Goal: Task Accomplishment & Management: Manage account settings

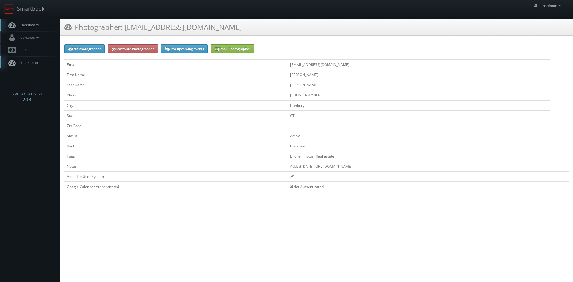
click at [41, 25] on link "Dashboard" at bounding box center [30, 25] width 60 height 12
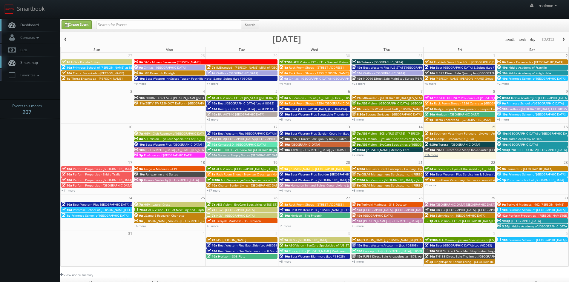
click at [435, 155] on link "+16 more" at bounding box center [431, 155] width 14 height 4
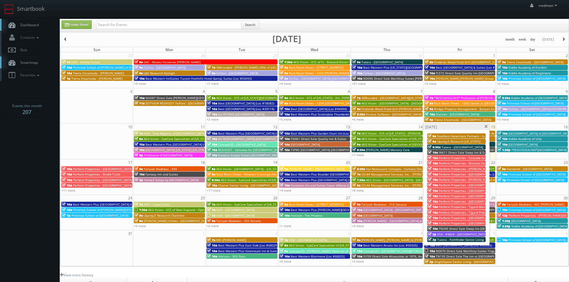
click at [453, 229] on span "TN345 Direct Sale Sleep Inn [GEOGRAPHIC_DATA] - [GEOGRAPHIC_DATA]" at bounding box center [489, 229] width 103 height 4
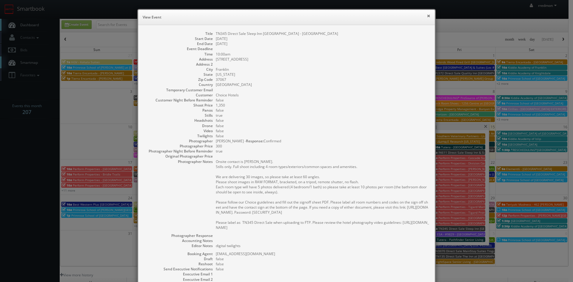
click at [427, 16] on button "×" at bounding box center [429, 16] width 4 height 4
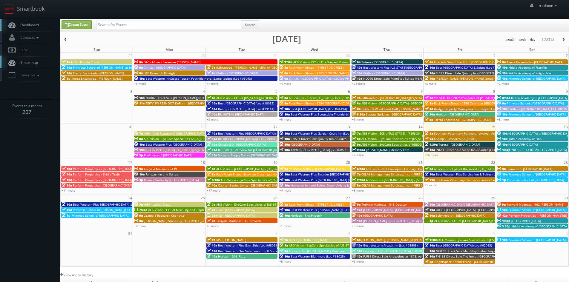
click at [73, 189] on link "+11 more" at bounding box center [68, 190] width 14 height 4
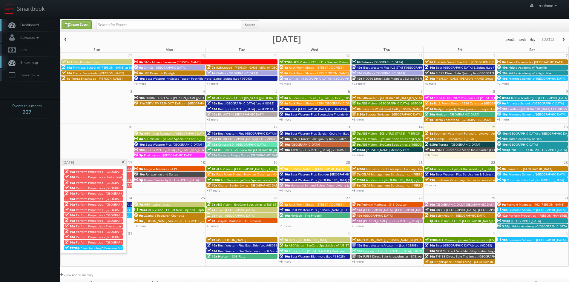
click at [123, 163] on span at bounding box center [123, 162] width 4 height 3
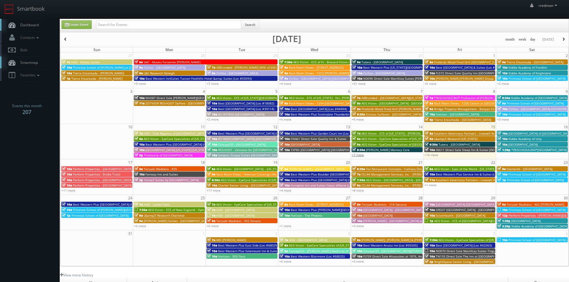
click at [359, 155] on link "+7 more" at bounding box center [358, 155] width 12 height 4
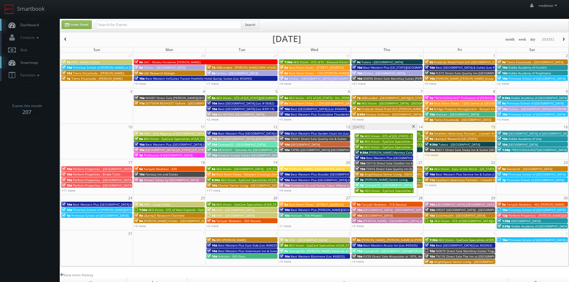
click at [414, 126] on span at bounding box center [413, 126] width 4 height 3
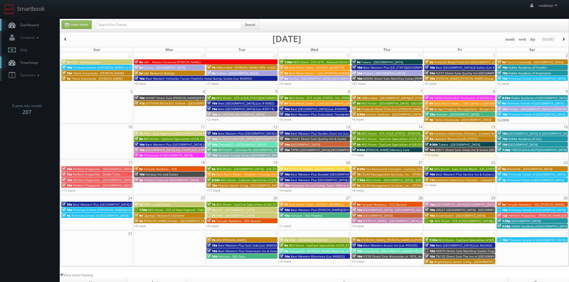
click at [505, 119] on link "+3 more" at bounding box center [503, 119] width 12 height 4
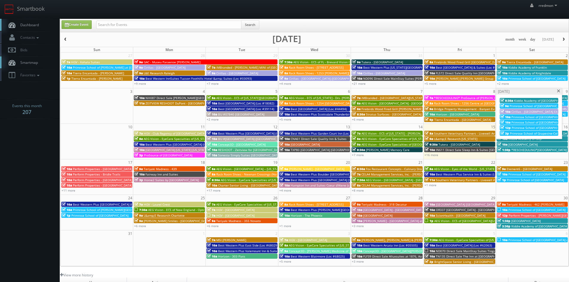
click at [558, 91] on span at bounding box center [558, 91] width 4 height 3
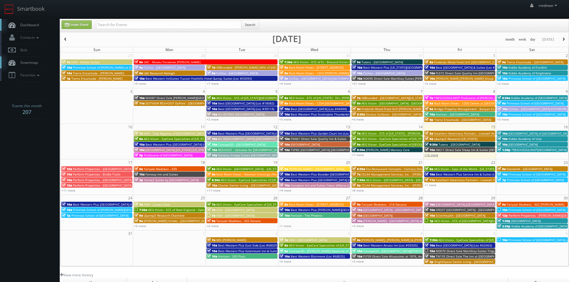
click at [434, 156] on link "+16 more" at bounding box center [431, 155] width 14 height 4
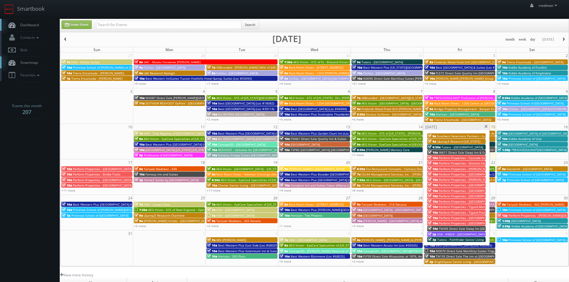
click at [484, 127] on span at bounding box center [486, 126] width 4 height 3
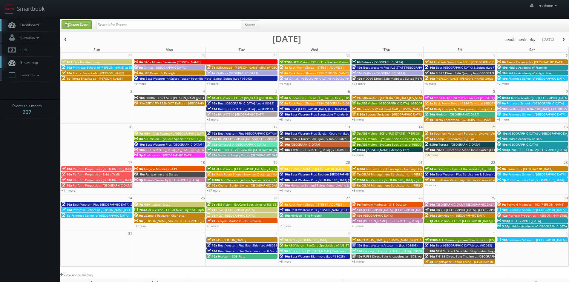
click at [73, 190] on link "+11 more" at bounding box center [68, 190] width 14 height 4
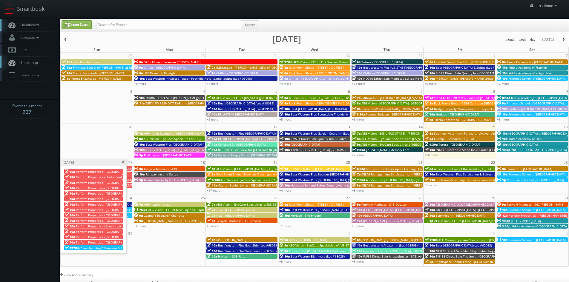
click at [124, 162] on span at bounding box center [123, 162] width 4 height 3
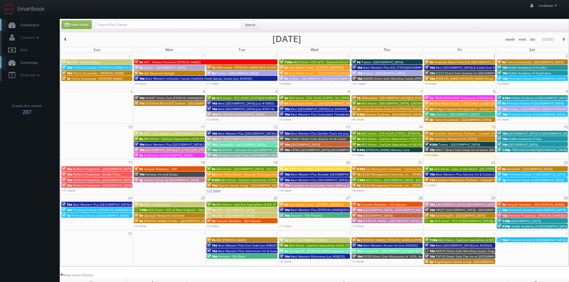
click at [210, 189] on link "+17 more" at bounding box center [214, 190] width 14 height 4
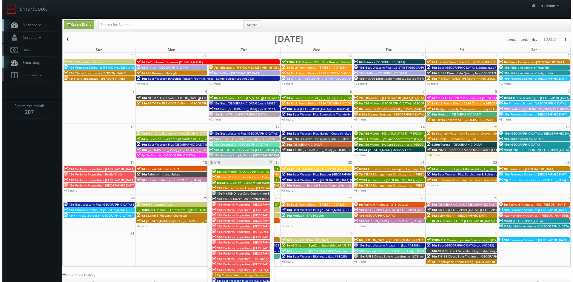
scroll to position [30, 0]
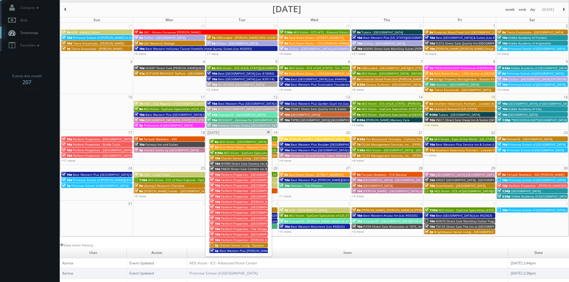
click at [247, 244] on span "Charter Senior Living - Danvers" at bounding box center [241, 245] width 44 height 4
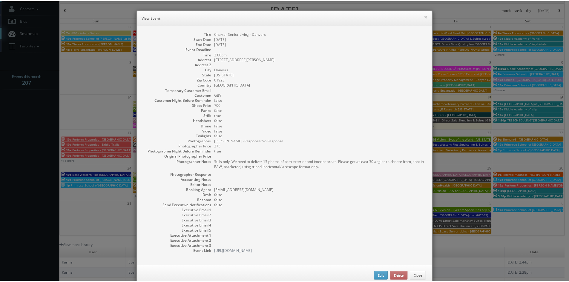
scroll to position [14, 0]
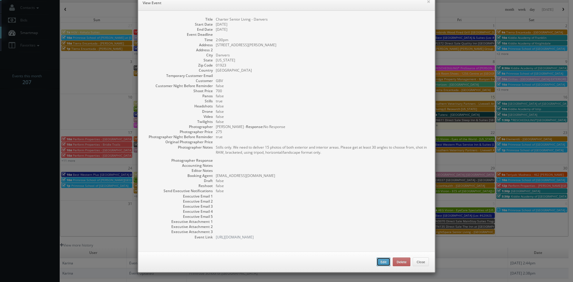
click at [379, 262] on button "Edit" at bounding box center [384, 262] width 14 height 9
type input "Charter Senior Living - Danvers"
type input "220 Conant Street"
type input "Danvers"
type input "01923"
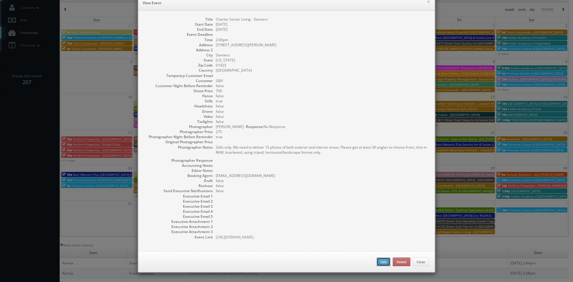
type input "700"
checkbox input "true"
type input "08/19/2025"
type input "2:00pm"
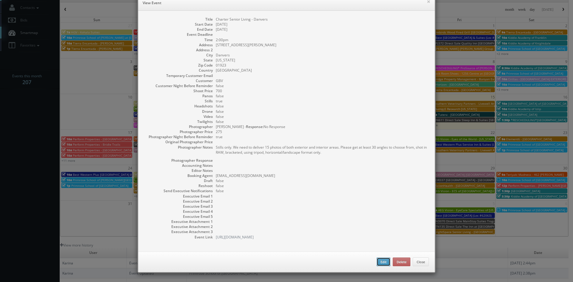
checkbox input "true"
type textarea "Stills only. We need to deliver 15 photos of both exterior and interior areas. …"
type input "700"
type input "275"
select select "[US_STATE]"
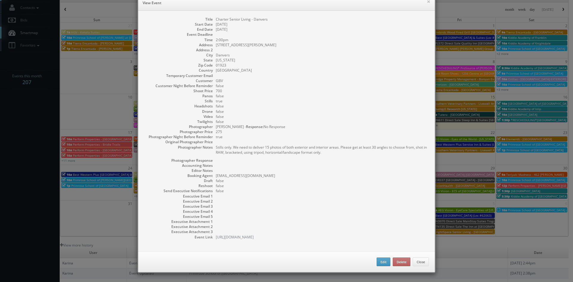
select select "fake72@mg.cs3calendar.com"
select select "heatherprohaska@gmail.com"
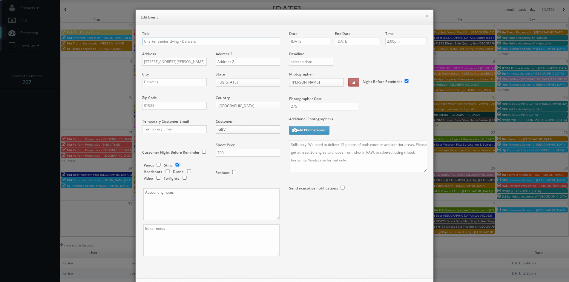
scroll to position [0, 0]
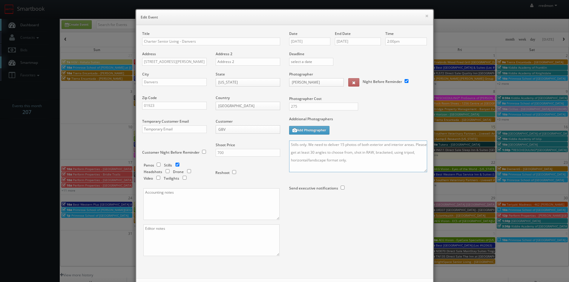
click at [289, 144] on textarea "Stills only. We need to deliver 15 photos of both exterior and interior areas. …" at bounding box center [358, 157] width 138 height 32
click at [298, 144] on textarea "Stills only. We need to deliver 15 photos of both exterior and interior areas. …" at bounding box center [358, 157] width 138 height 32
paste textarea "REMINDER: Please accept this shoot!"
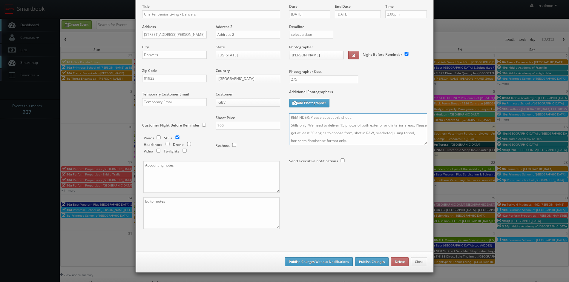
type textarea "REMINDER: Please accept this shoot! Stills only. We need to deliver 15 photos o…"
click at [370, 261] on button "Publish Changes" at bounding box center [371, 261] width 33 height 9
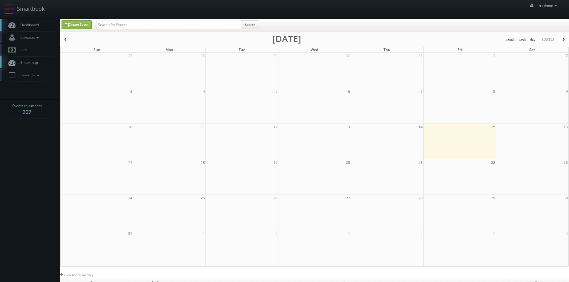
click at [35, 24] on span "Dashboard" at bounding box center [27, 24] width 21 height 5
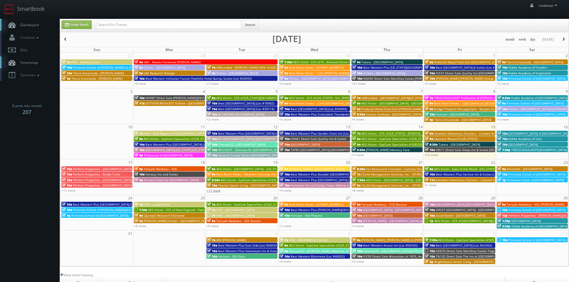
click at [214, 191] on link "+17 more" at bounding box center [214, 190] width 14 height 4
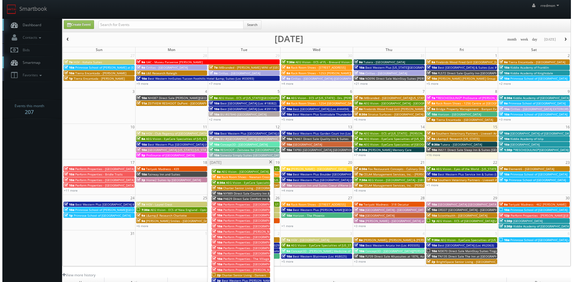
scroll to position [30, 0]
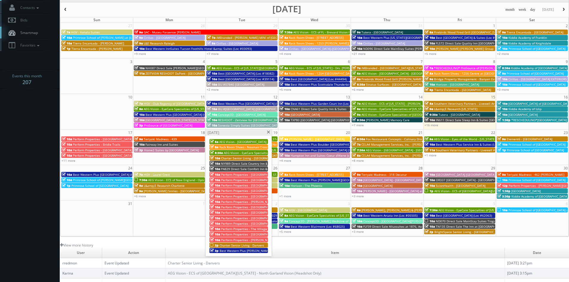
click at [267, 132] on span at bounding box center [268, 132] width 4 height 3
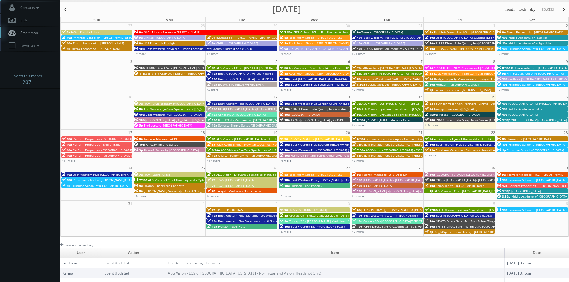
click at [289, 160] on link "+4 more" at bounding box center [285, 160] width 12 height 4
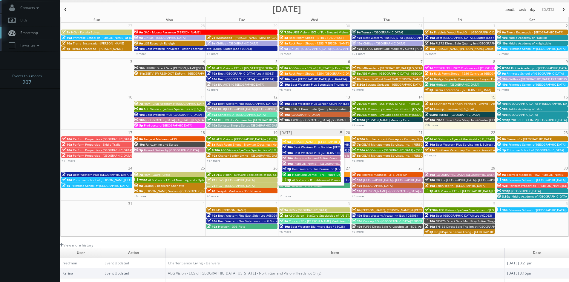
click at [317, 178] on span "AEG Vision - ICE- Advanced Vision Center" at bounding box center [321, 180] width 58 height 4
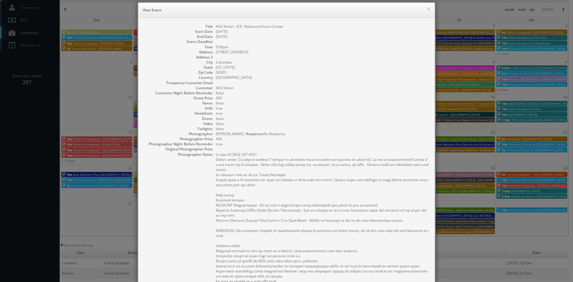
scroll to position [0, 0]
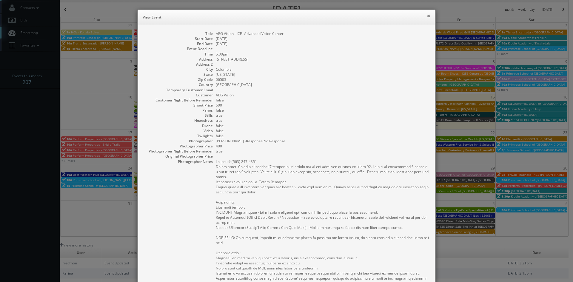
click at [427, 16] on button "×" at bounding box center [429, 16] width 4 height 4
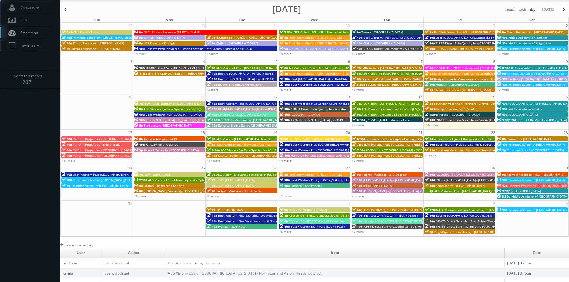
click at [284, 161] on link "+4 more" at bounding box center [285, 160] width 12 height 4
click at [358, 160] on link "+8 more" at bounding box center [358, 160] width 12 height 4
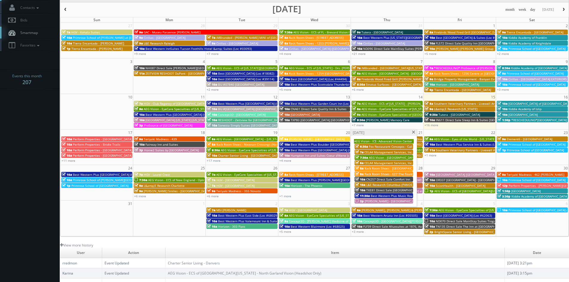
click at [380, 201] on span "[PERSON_NAME] - [GEOGRAPHIC_DATA] Apartments" at bounding box center [400, 201] width 73 height 4
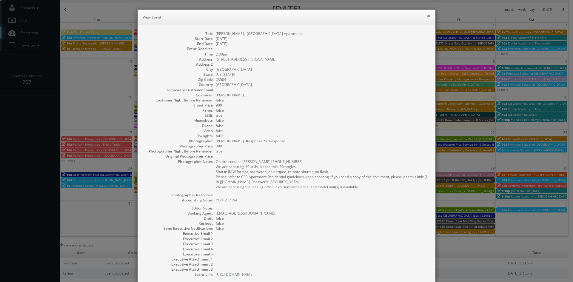
click at [427, 16] on button "×" at bounding box center [429, 16] width 4 height 4
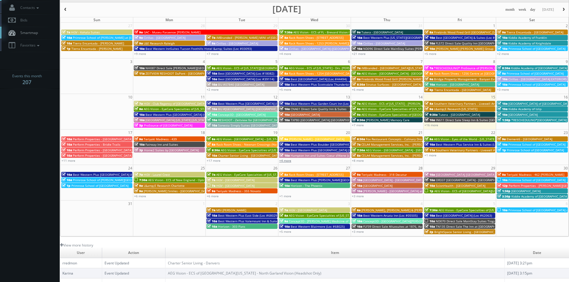
click at [287, 160] on link "+4 more" at bounding box center [285, 160] width 12 height 4
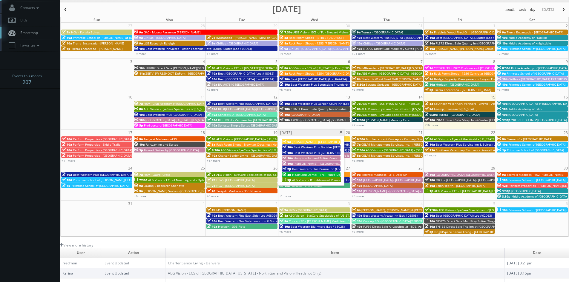
click at [293, 180] on span "AEG Vision - ICE- Advanced Vision Center" at bounding box center [321, 180] width 58 height 4
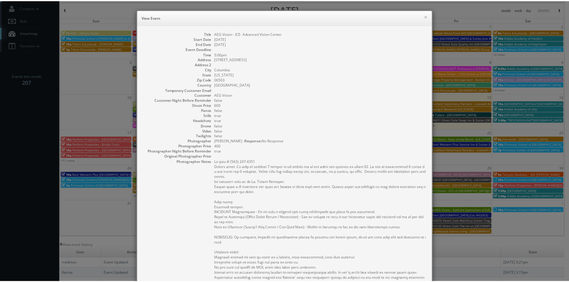
scroll to position [149, 0]
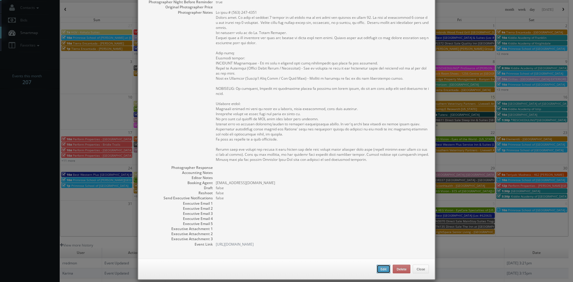
click at [380, 268] on button "Edit" at bounding box center [384, 269] width 14 height 9
type input "AEG Vision - ICE- Advanced Vision Center"
type input "2011 Corona Rd Suite 201"
type input "Columbia"
type input "06503"
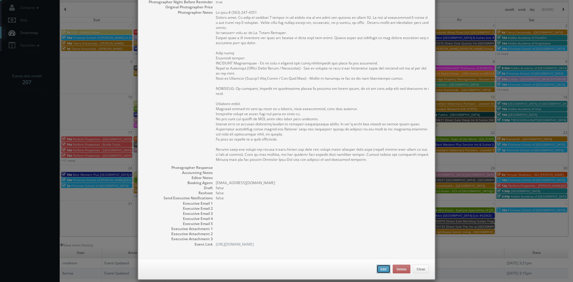
type input "600"
checkbox input "true"
type input "08/20/2025"
type input "08/23/2025"
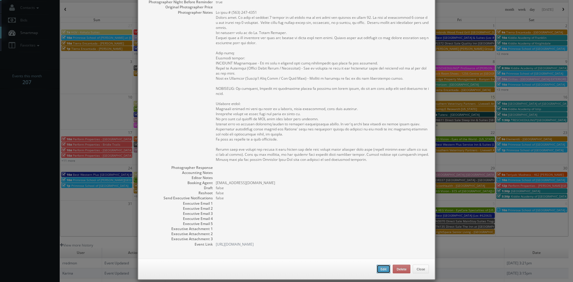
type input "5:00pm"
checkbox input "true"
type textarea "On site # (573) 810-5110 Stills only. We need to deliver 5 stills to the client…"
select select "[US_STATE]"
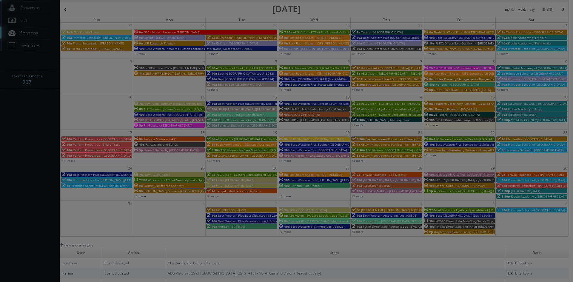
type input "600"
type input "400"
select select "fake4299@mg.cs3calendar.com"
select select "adamcjohnsonphotography@gmail.com"
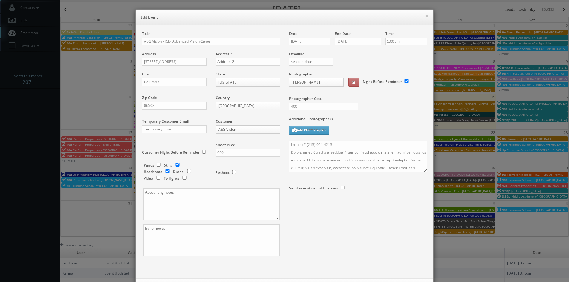
click at [289, 144] on textarea at bounding box center [358, 157] width 138 height 32
paste textarea "REMINDER: Please accept this shoot!"
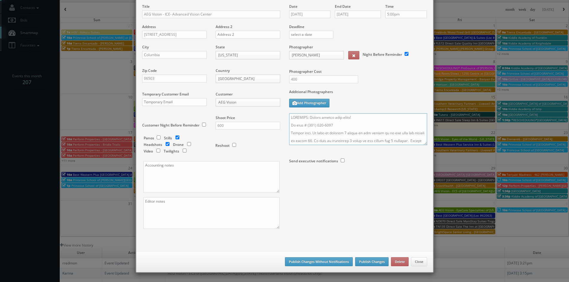
type textarea "REMINDER: Please accept this shoot! On site # (573) 810-5110 Stills only. We ne…"
click at [374, 262] on button "Publish Changes" at bounding box center [371, 261] width 33 height 9
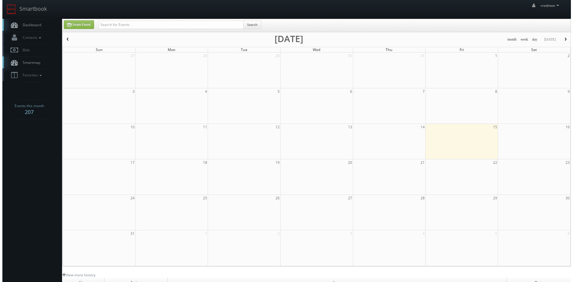
scroll to position [30, 0]
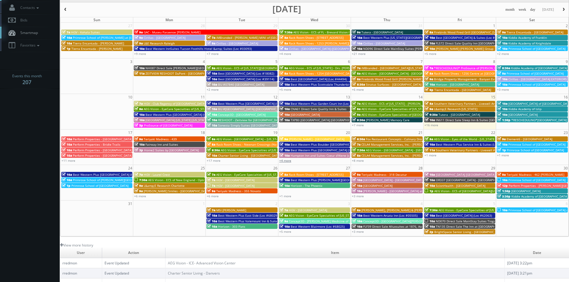
click at [288, 161] on link "+4 more" at bounding box center [285, 160] width 12 height 4
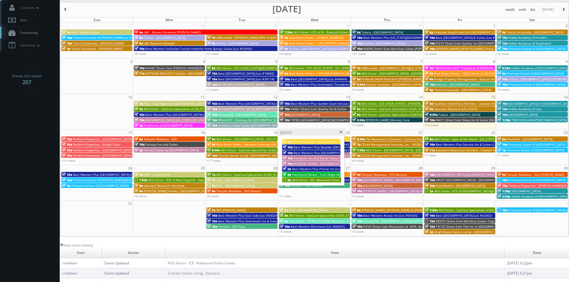
click at [341, 133] on span at bounding box center [341, 132] width 4 height 3
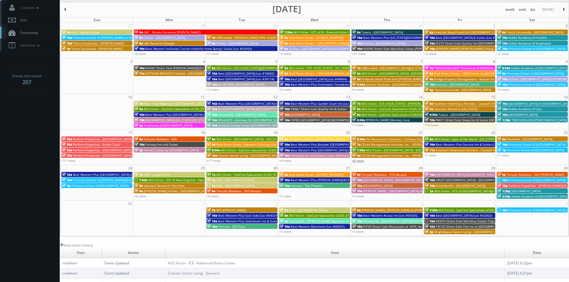
click at [361, 161] on link "+8 more" at bounding box center [358, 160] width 12 height 4
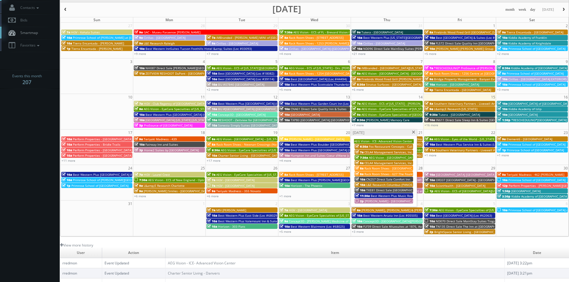
click at [377, 201] on span "[PERSON_NAME] - [GEOGRAPHIC_DATA] Apartments" at bounding box center [400, 201] width 73 height 4
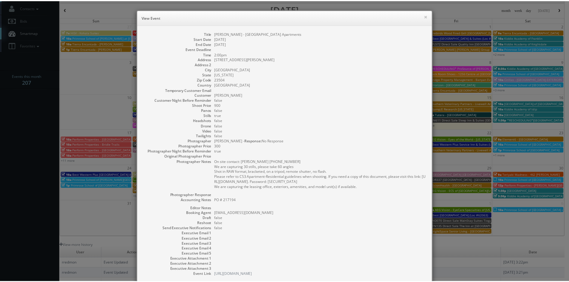
scroll to position [38, 0]
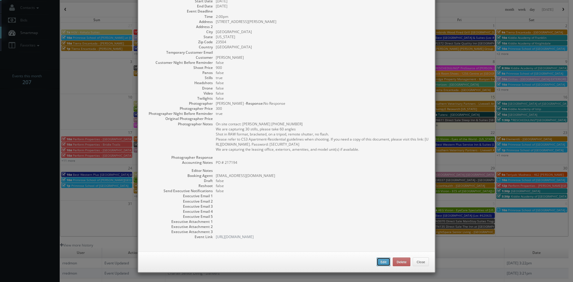
click at [380, 259] on button "Edit" at bounding box center [384, 262] width 14 height 9
type input "[PERSON_NAME] - [GEOGRAPHIC_DATA] Apartments"
type input "4253 Llewellyn Ave"
type input "Norfolk"
type input "23504"
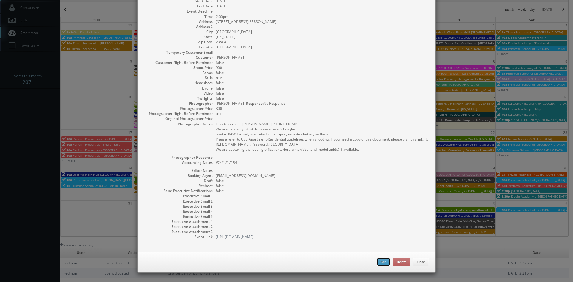
type input "900"
checkbox input "true"
type textarea "PO # 217194"
type input "08/21/2025"
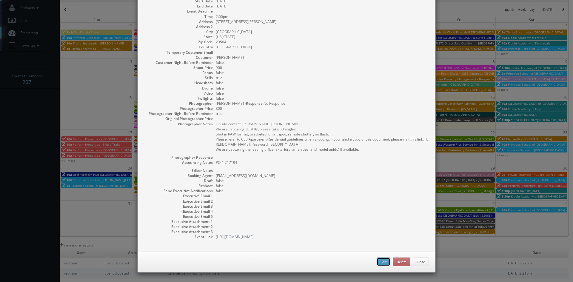
type input "2:00pm"
checkbox input "true"
type textarea "On site contact: Stephanie Howie 757-305-9296 We are capturing 30 stills, pleas…"
select select "[US_STATE]"
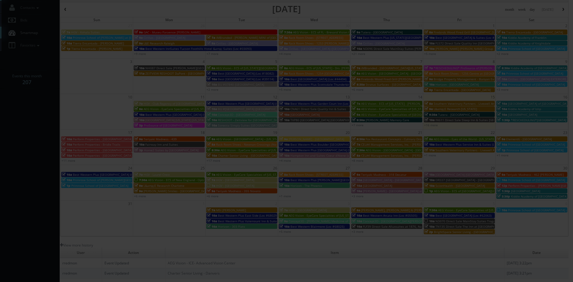
type input "900"
type input "300"
select select "fake65@mg.cs3calendar.com"
select select "matt@virtualtidewater.com"
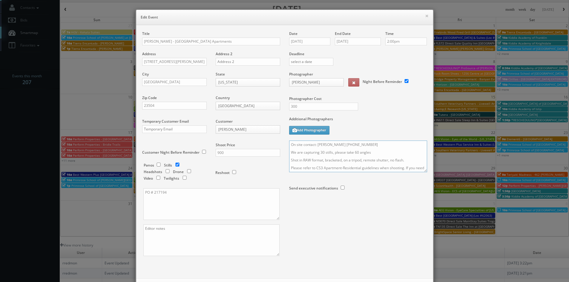
click at [289, 145] on textarea "On site contact: Stephanie Howie 757-305-9296 We are capturing 30 stills, pleas…" at bounding box center [358, 157] width 138 height 32
paste textarea "REMINDER: Please accept this shoot!"
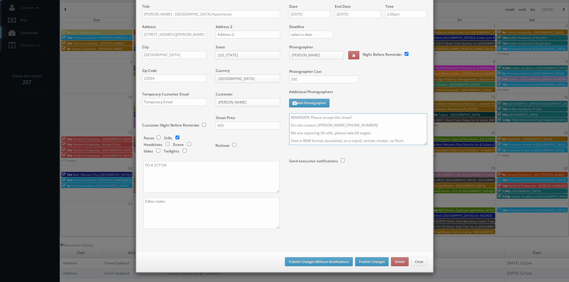
type textarea "REMINDER: Please accept this shoot! On site contact: Stephanie Howie 757-305-92…"
click at [371, 264] on button "Publish Changes" at bounding box center [371, 261] width 33 height 9
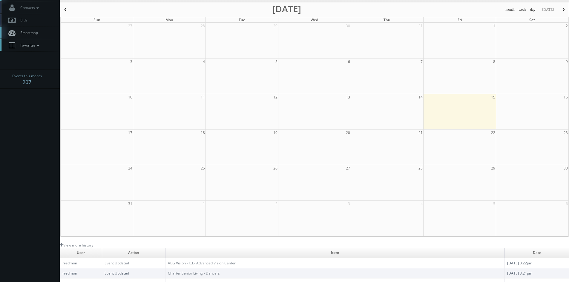
scroll to position [0, 0]
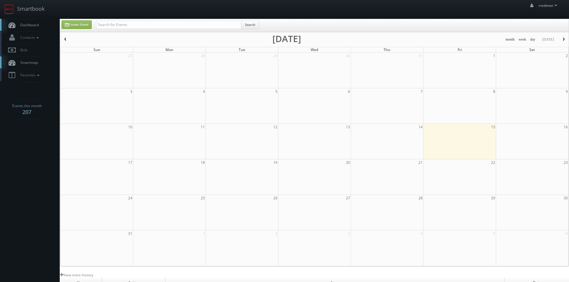
click at [27, 24] on span "Dashboard" at bounding box center [27, 24] width 21 height 5
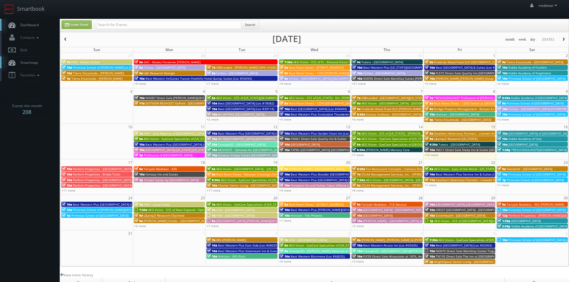
scroll to position [30, 0]
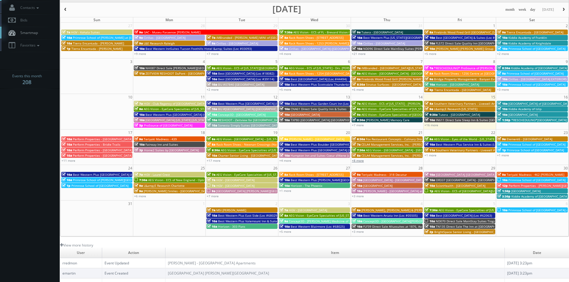
click at [361, 161] on link "+8 more" at bounding box center [358, 160] width 12 height 4
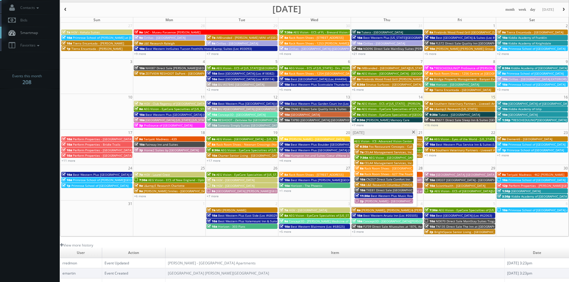
click at [413, 133] on span at bounding box center [413, 132] width 4 height 3
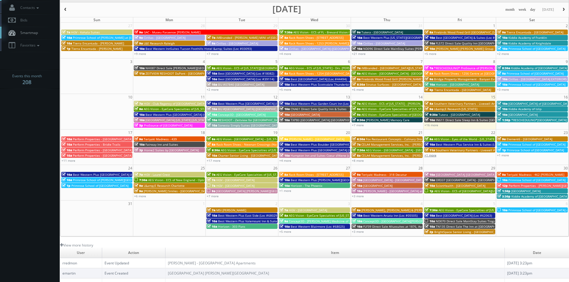
click at [435, 155] on link "+1 more" at bounding box center [430, 155] width 12 height 4
click at [486, 133] on span at bounding box center [486, 132] width 4 height 3
click at [504, 155] on link "+1 more" at bounding box center [503, 155] width 12 height 4
click at [558, 131] on span at bounding box center [558, 132] width 4 height 3
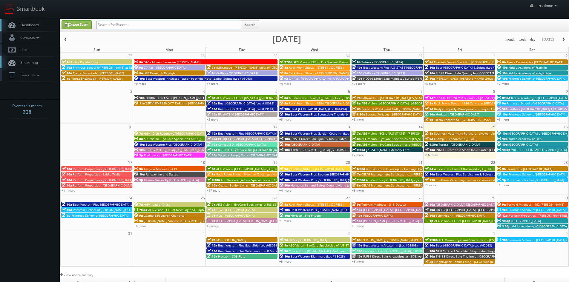
click at [145, 24] on input "text" at bounding box center [168, 25] width 145 height 8
type input "landrys"
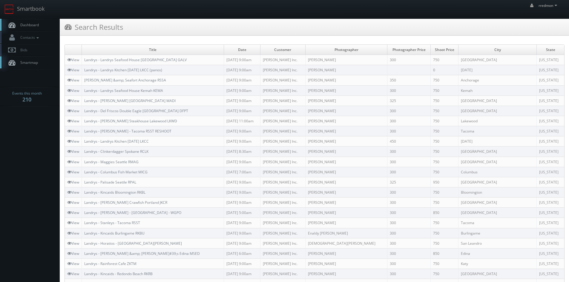
click at [36, 27] on link "Dashboard" at bounding box center [30, 25] width 60 height 12
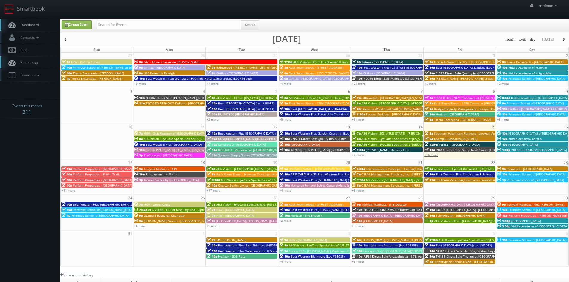
click at [436, 155] on link "+16 more" at bounding box center [431, 155] width 14 height 4
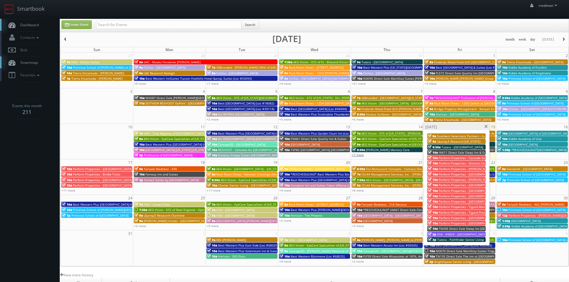
click at [362, 155] on link "+7 more" at bounding box center [358, 155] width 12 height 4
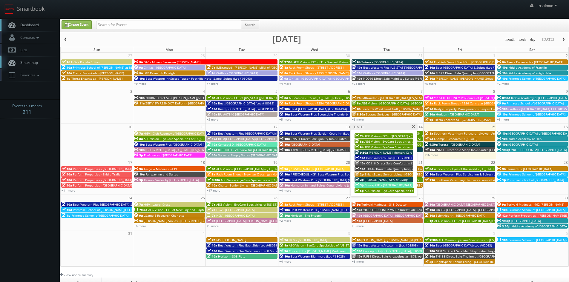
click at [412, 127] on span at bounding box center [413, 126] width 4 height 3
